Goal: Transaction & Acquisition: Purchase product/service

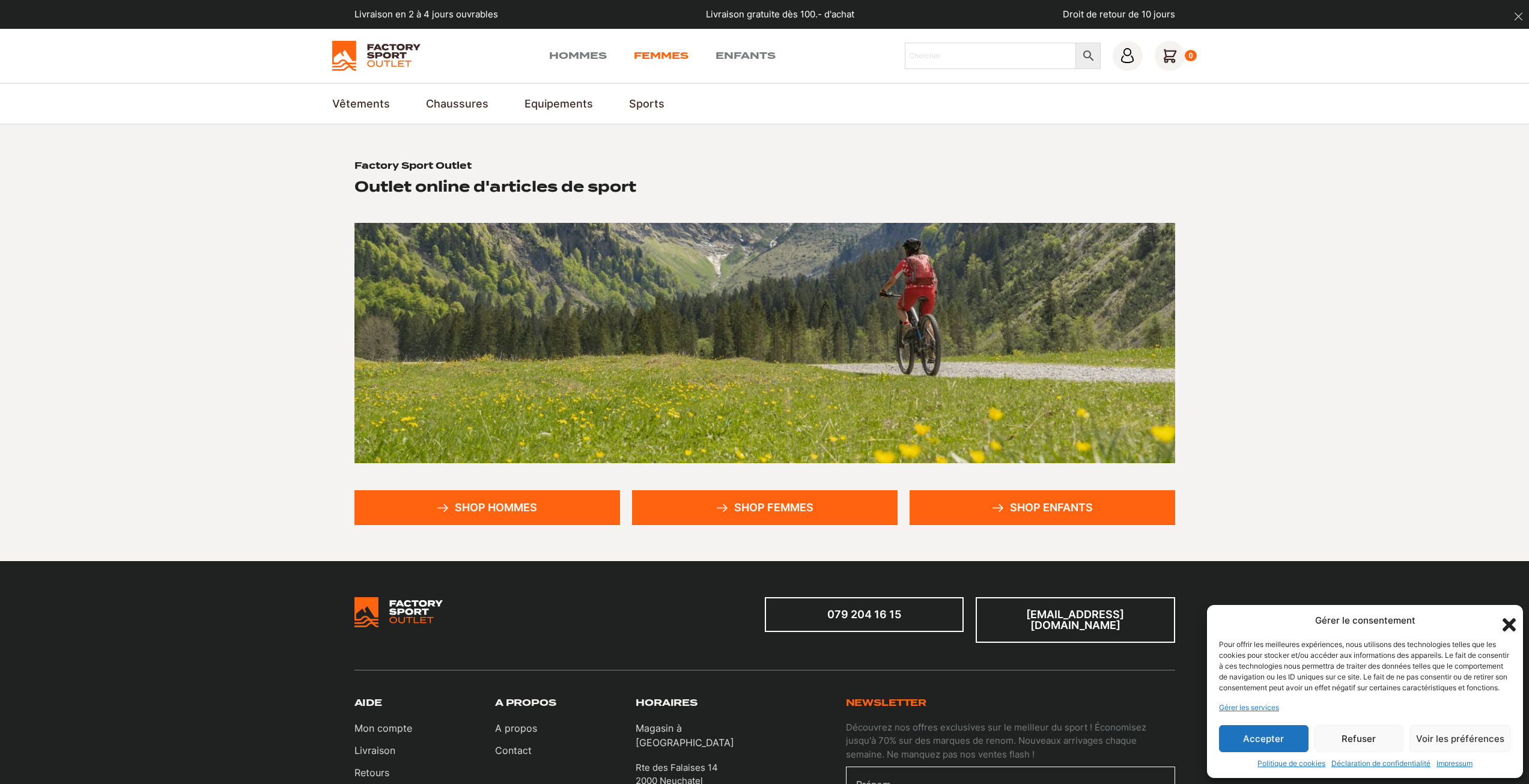
click at [651, 57] on link "Femmes" at bounding box center [662, 56] width 55 height 14
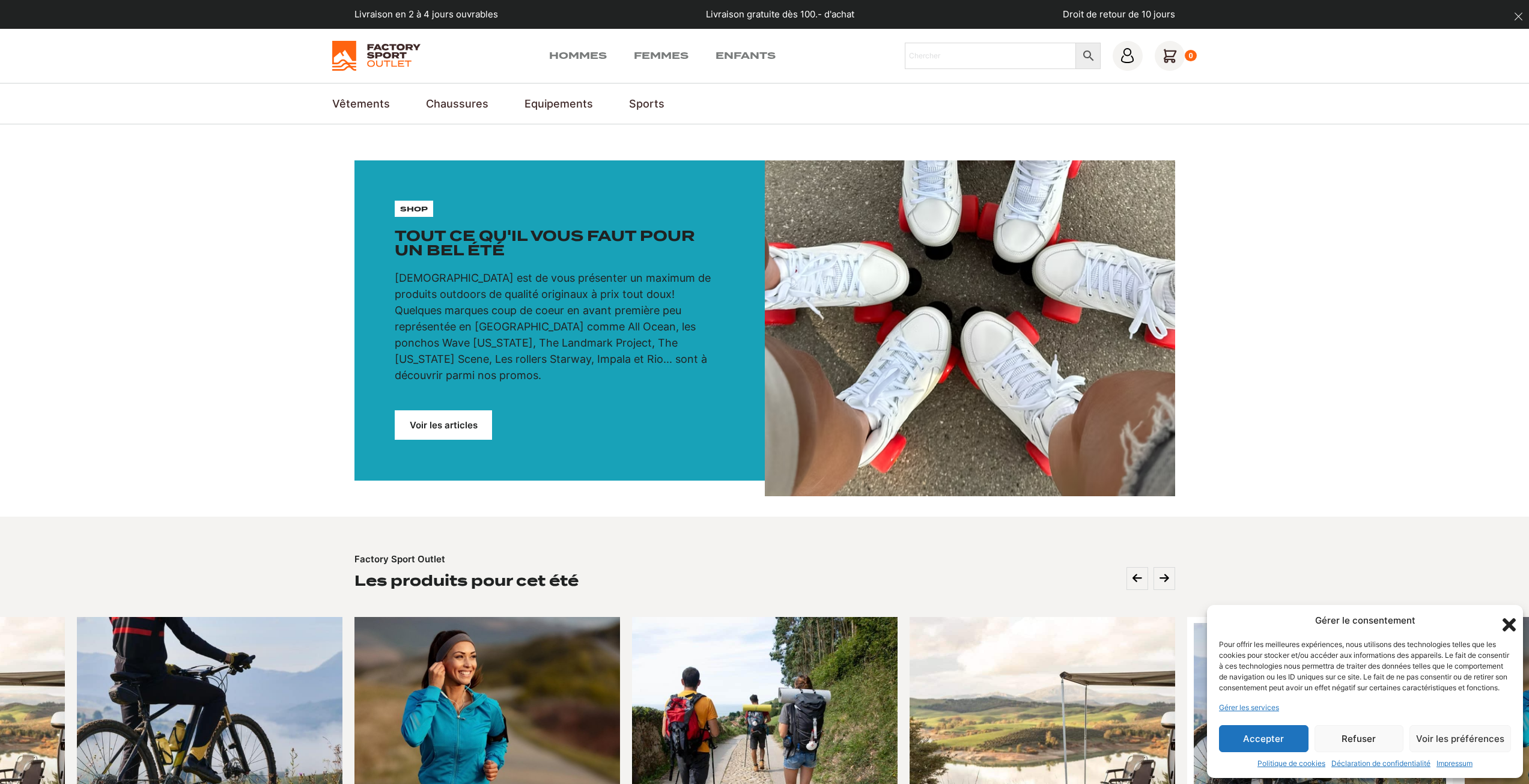
click at [1369, 737] on button "Refuser" at bounding box center [1360, 738] width 90 height 27
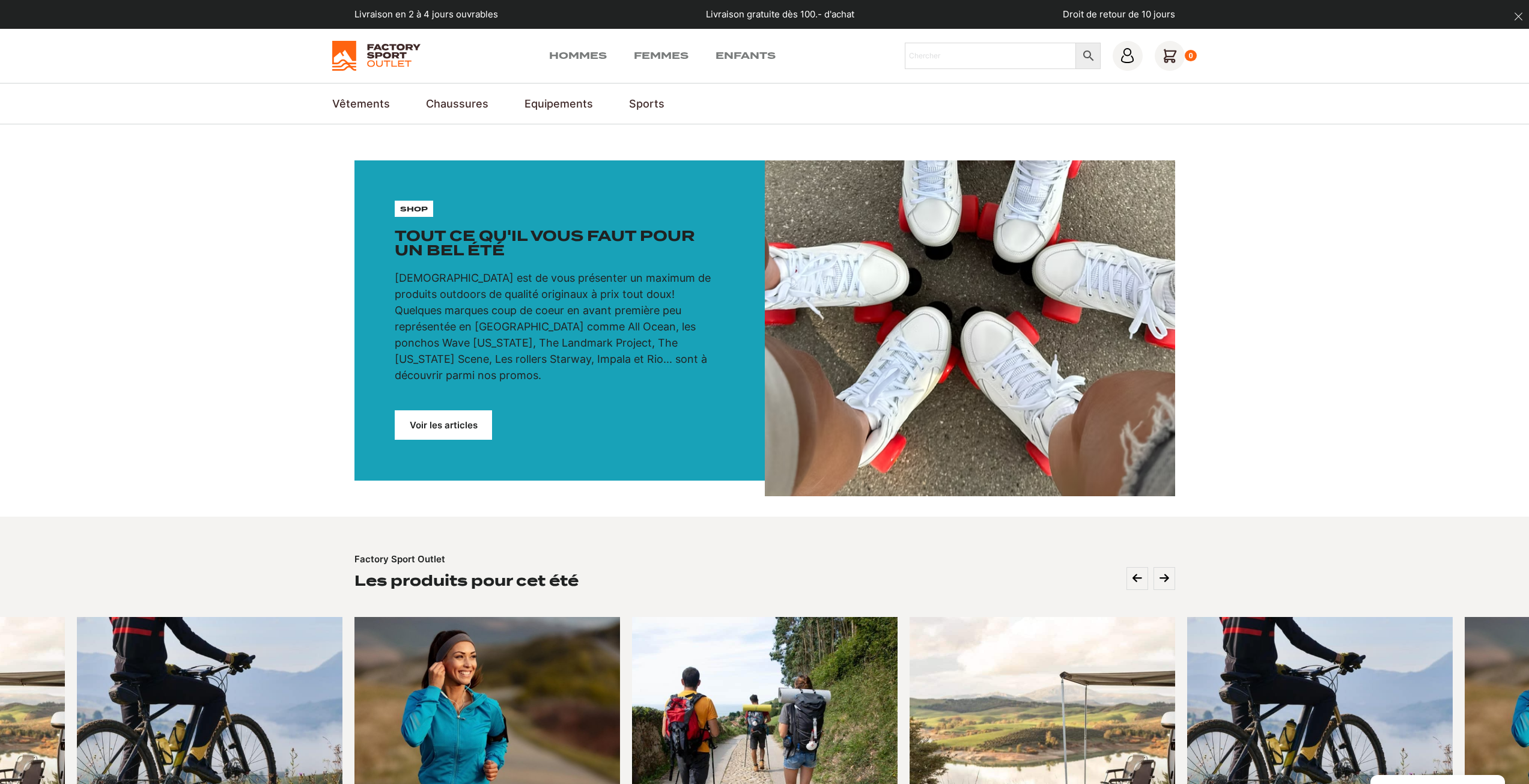
click at [458, 411] on link "Voir les articles" at bounding box center [443, 425] width 97 height 30
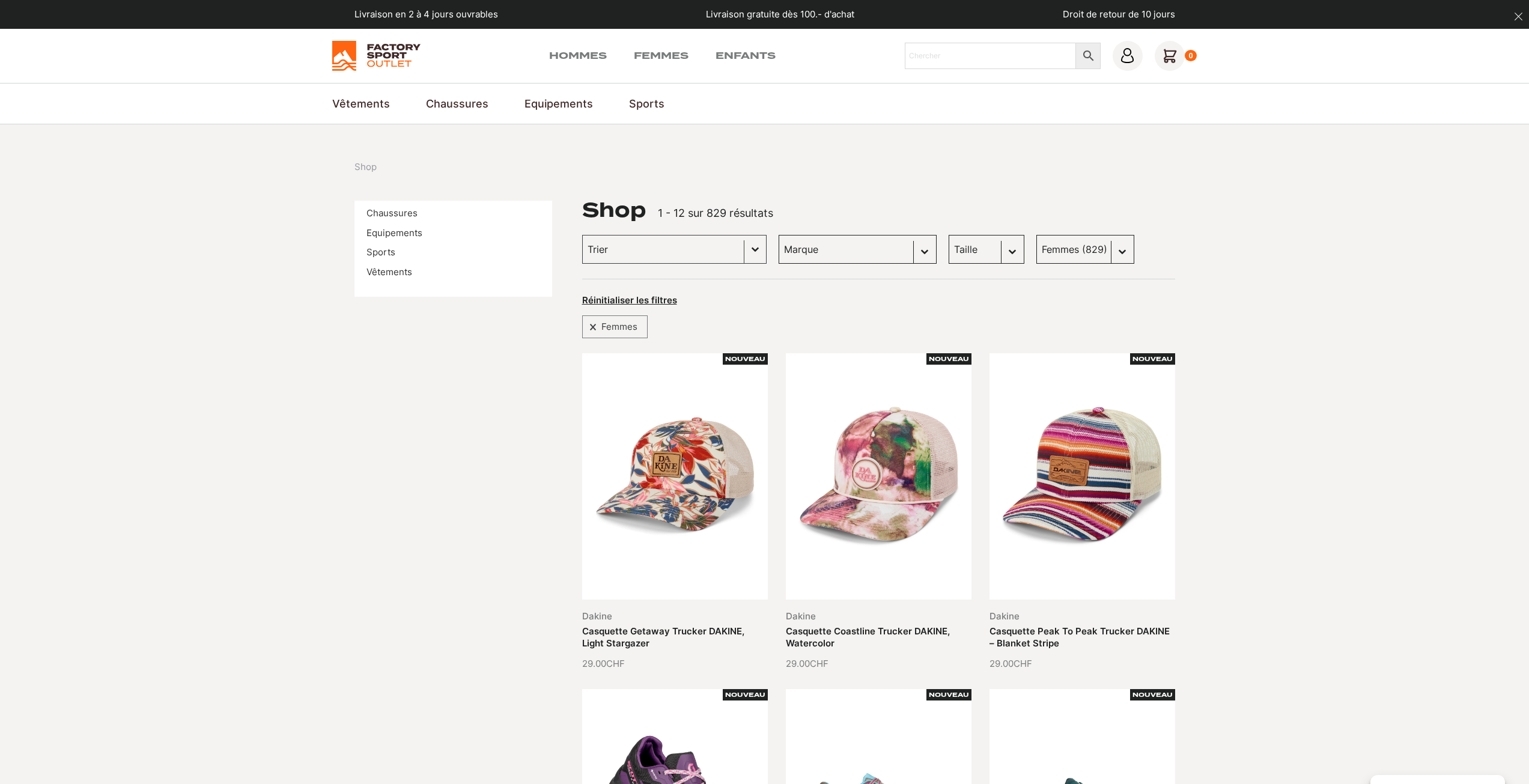
click at [397, 256] on li "Sports" at bounding box center [453, 252] width 174 height 14
click at [387, 254] on link "Sports" at bounding box center [381, 252] width 29 height 12
click at [744, 251] on button "Basculer la liste" at bounding box center [755, 249] width 22 height 28
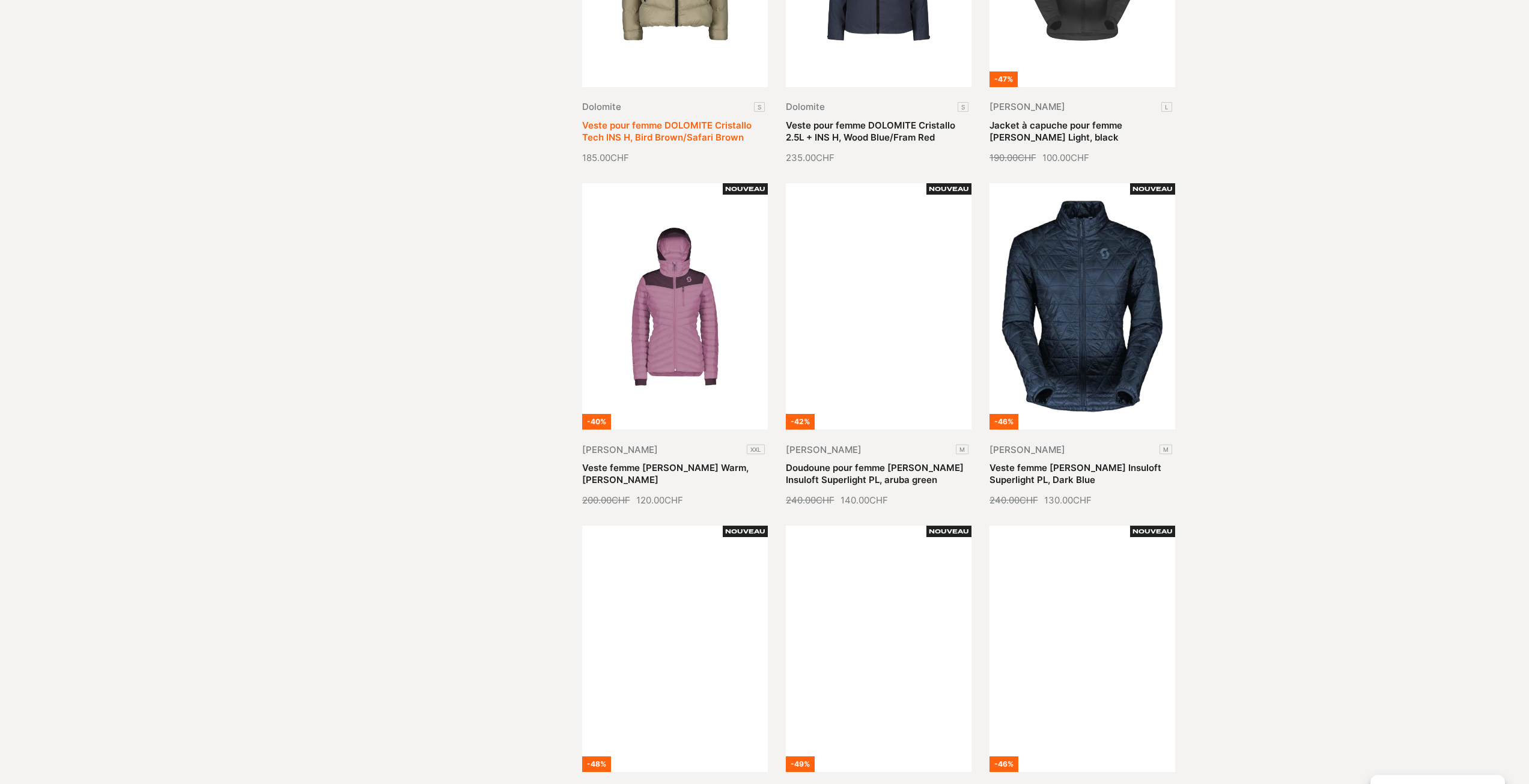
scroll to position [961, 0]
